Goal: Task Accomplishment & Management: Manage account settings

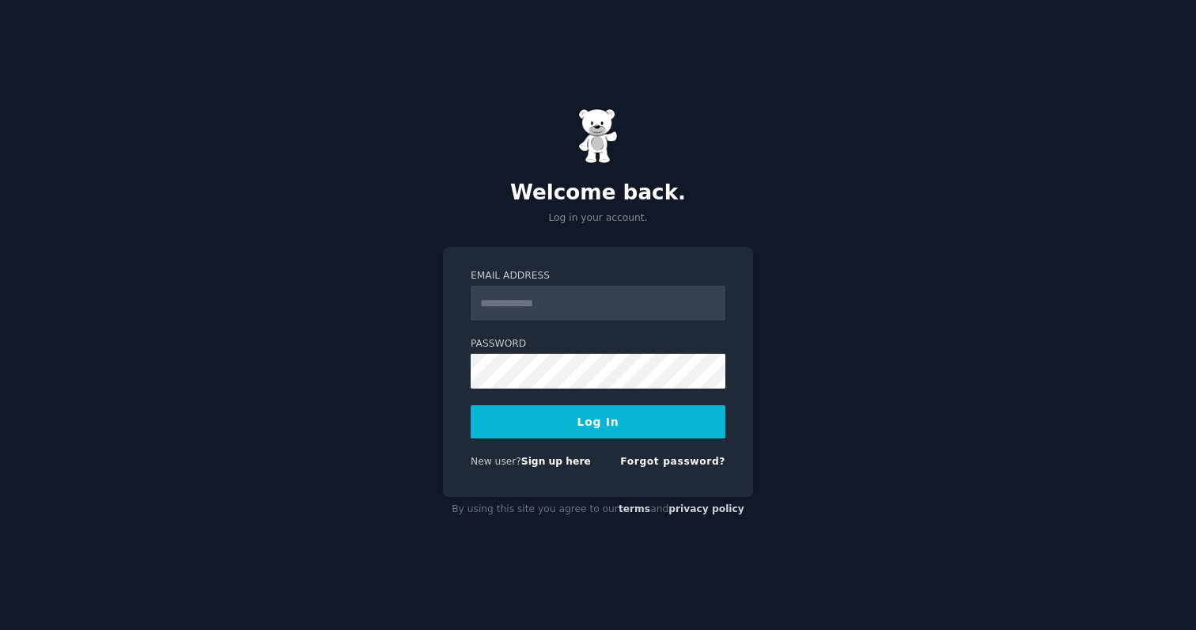
click at [572, 290] on input "Email Address" at bounding box center [598, 302] width 255 height 35
drag, startPoint x: 489, startPoint y: 310, endPoint x: 489, endPoint y: 338, distance: 27.7
click at [489, 310] on input "Email Address" at bounding box center [598, 302] width 255 height 35
click at [493, 388] on form "Email Address Password Log In New user? Sign up here Forgot password?" at bounding box center [598, 372] width 255 height 206
type input "**********"
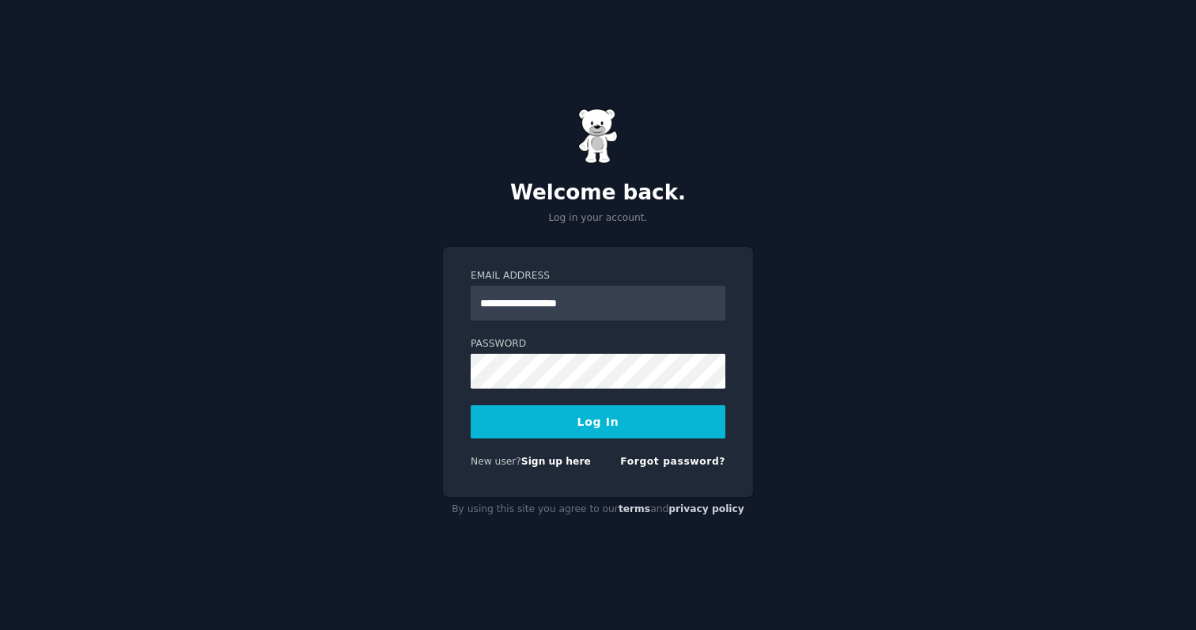
click at [471, 405] on button "Log In" at bounding box center [598, 421] width 255 height 33
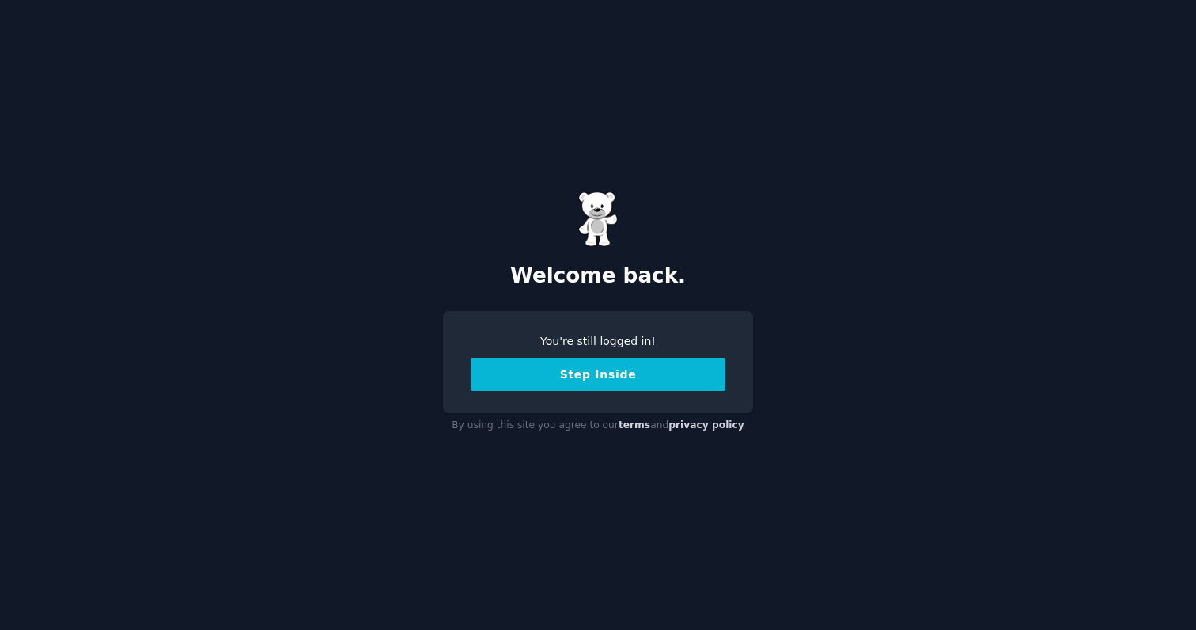
click at [649, 385] on button "Step Inside" at bounding box center [598, 373] width 255 height 33
